Goal: Task Accomplishment & Management: Use online tool/utility

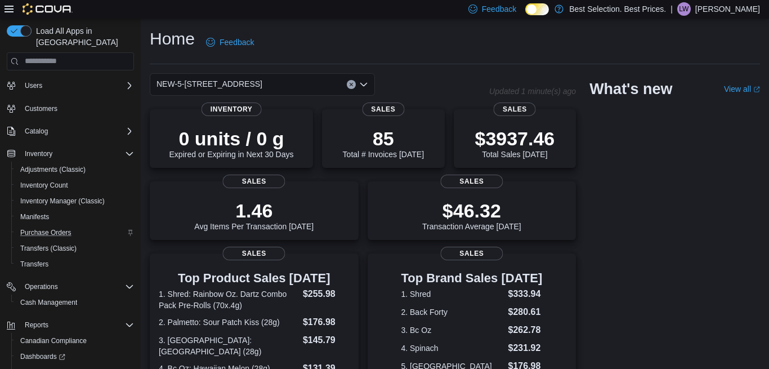
scroll to position [54, 0]
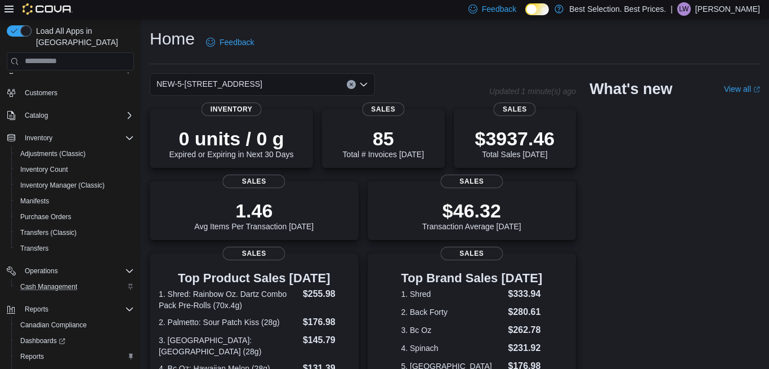
click at [84, 280] on div "Cash Management" at bounding box center [75, 287] width 118 height 14
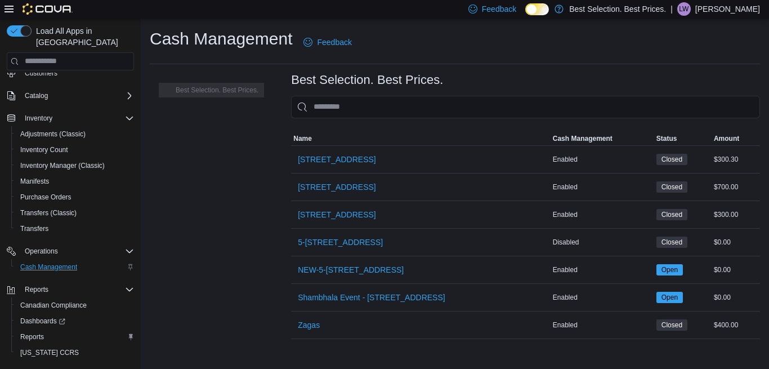
scroll to position [86, 0]
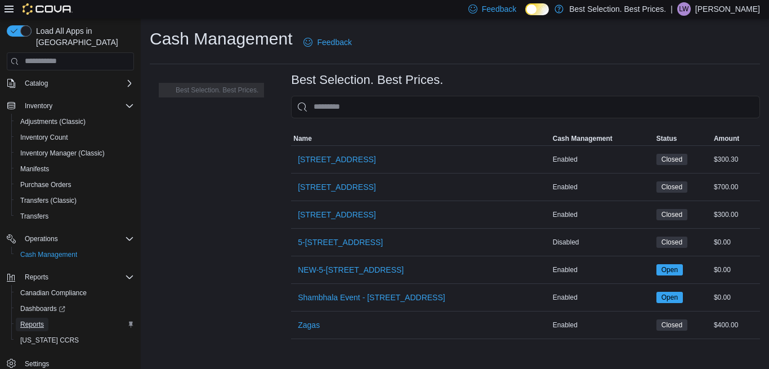
click at [30, 320] on span "Reports" at bounding box center [32, 324] width 24 height 9
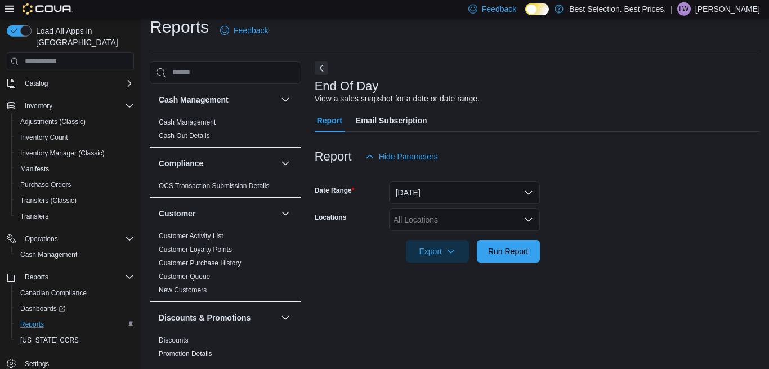
scroll to position [12, 0]
click at [433, 220] on div "All Locations" at bounding box center [464, 219] width 151 height 23
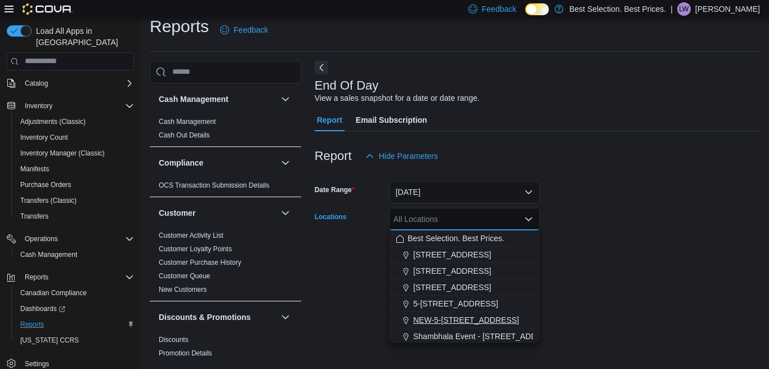
click at [436, 315] on span "NEW-5-[STREET_ADDRESS]" at bounding box center [466, 319] width 106 height 11
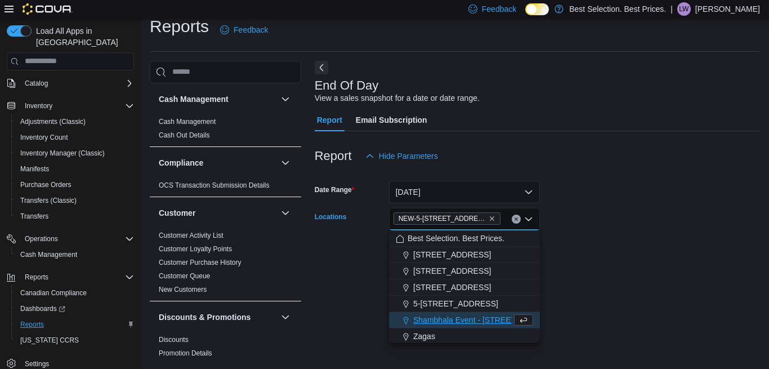
click at [669, 222] on form "Date Range [DATE] Locations NEW-5-[STREET_ADDRESS][GEOGRAPHIC_DATA] Combo box. …" at bounding box center [537, 214] width 445 height 95
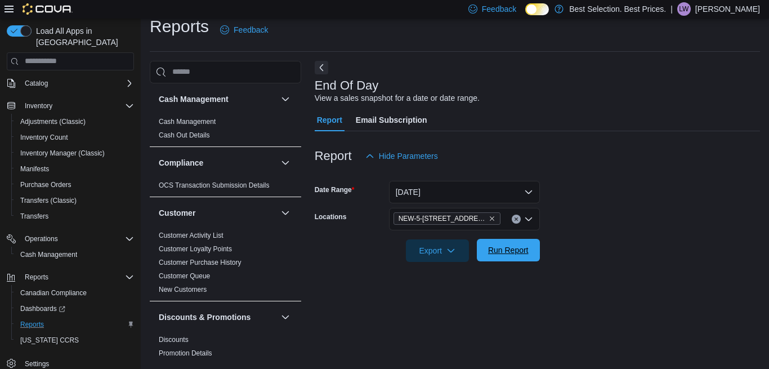
click at [530, 248] on span "Run Report" at bounding box center [509, 250] width 50 height 23
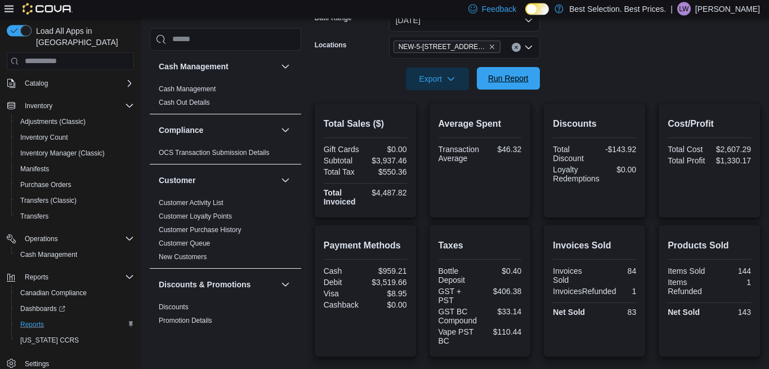
scroll to position [185, 0]
